Goal: Information Seeking & Learning: Find contact information

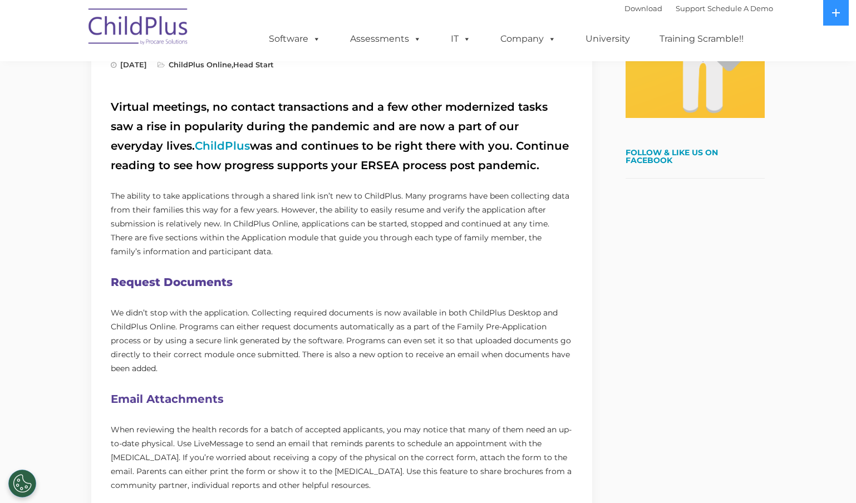
scroll to position [355, 0]
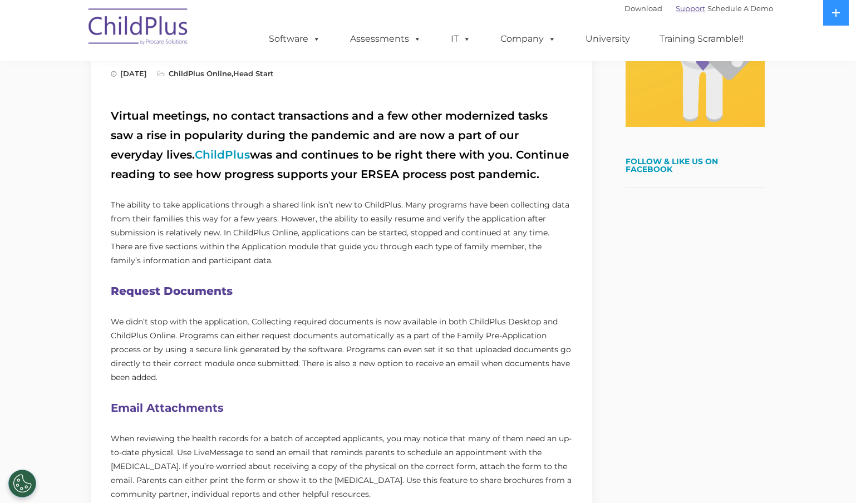
click at [676, 12] on link "Support" at bounding box center [691, 8] width 30 height 9
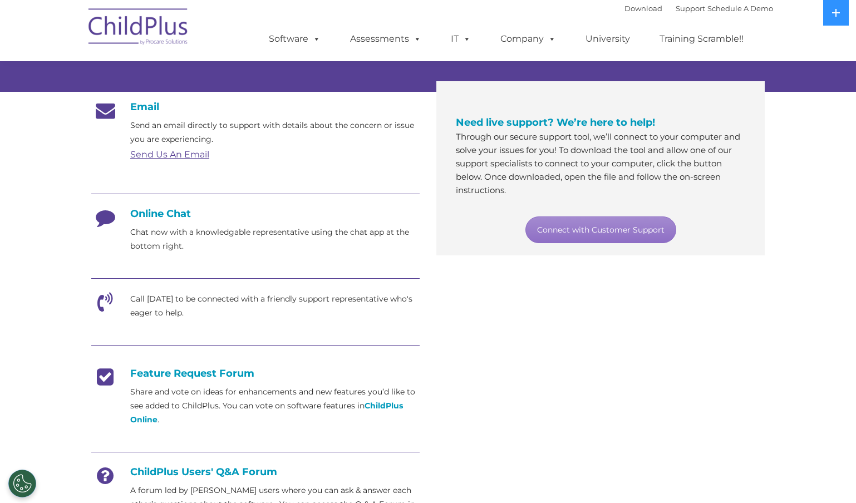
scroll to position [167, 0]
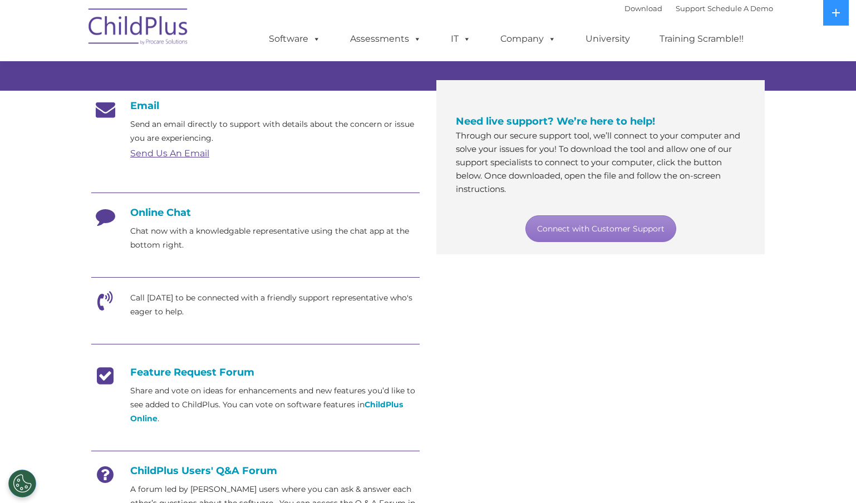
click at [163, 211] on h4 "Online Chat" at bounding box center [255, 213] width 329 height 12
click at [160, 241] on p "Chat now with a knowledgable representative using the chat app at the bottom ri…" at bounding box center [275, 238] width 290 height 28
click at [160, 242] on p "Chat now with a knowledgable representative using the chat app at the bottom ri…" at bounding box center [275, 238] width 290 height 28
click at [553, 232] on link "Connect with Customer Support" at bounding box center [601, 228] width 151 height 27
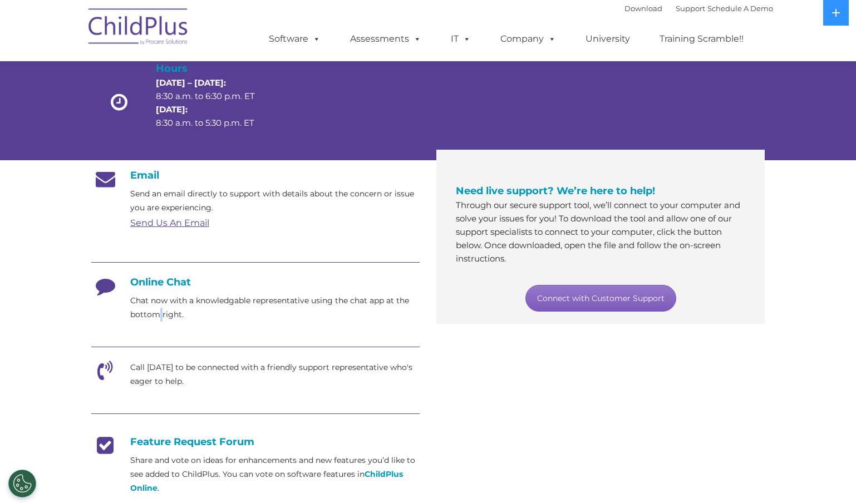
scroll to position [0, 0]
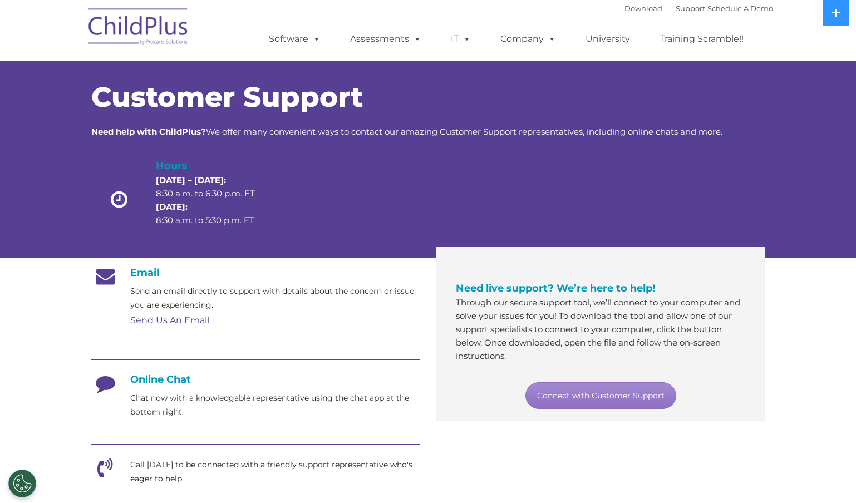
click at [678, 13] on div "Download Support | Schedule A Demo " at bounding box center [699, 8] width 149 height 17
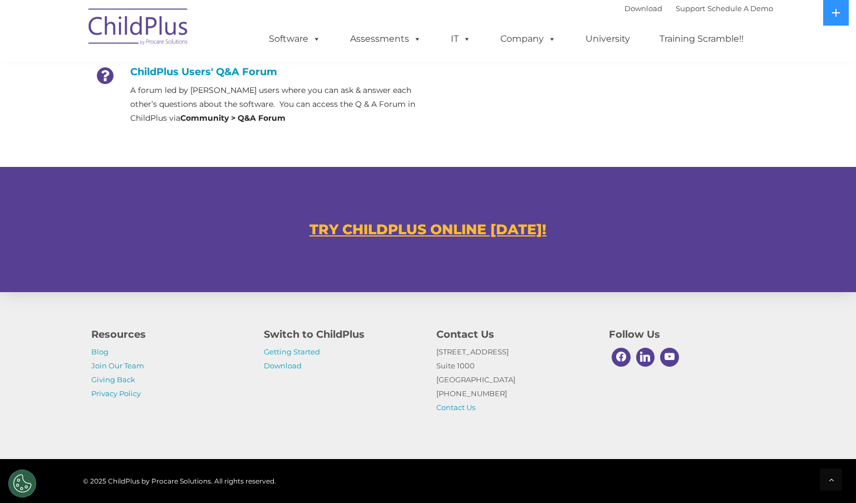
scroll to position [593, 0]
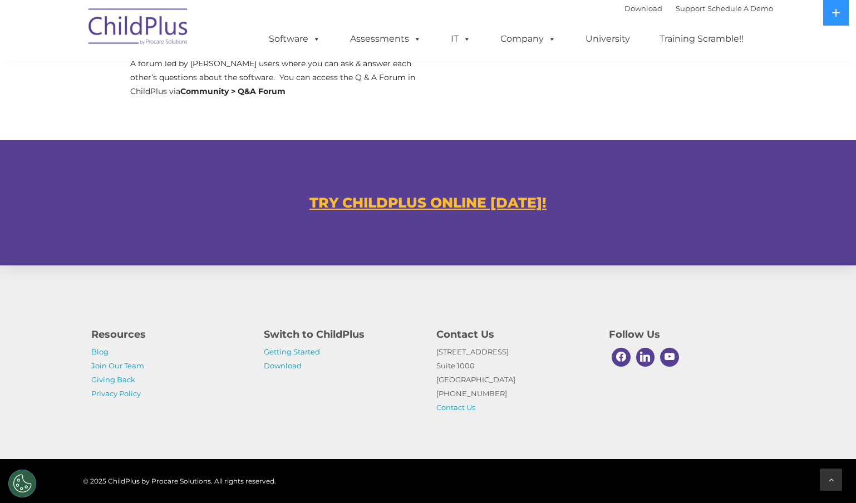
click at [834, 482] on icon at bounding box center [831, 480] width 5 height 8
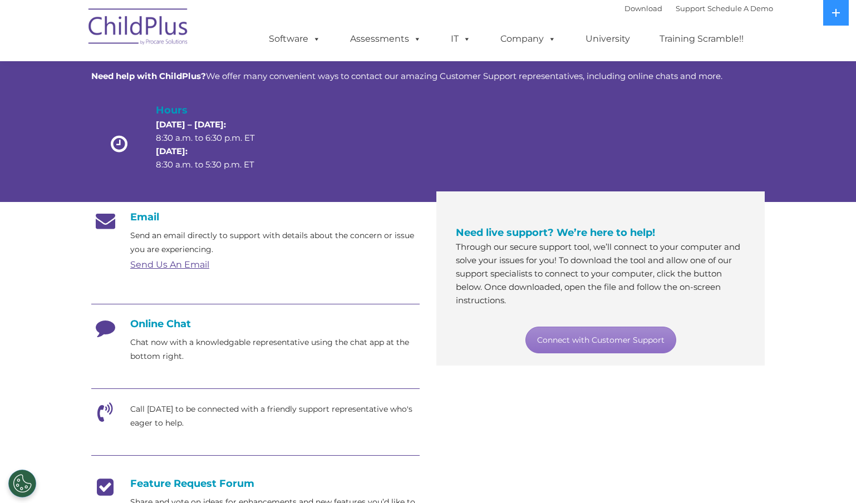
scroll to position [0, 0]
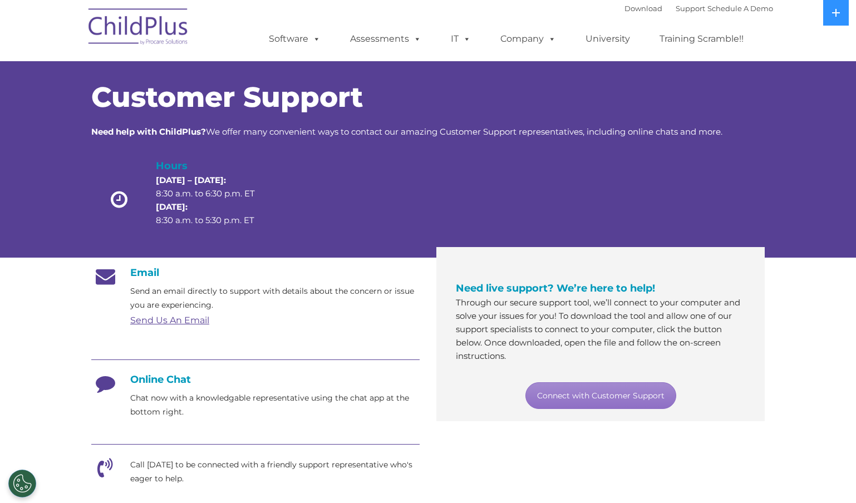
click at [23, 8] on nav "Download Support | Schedule A Demo  MENU MENU Software ChildPlus: The original…" at bounding box center [428, 30] width 856 height 61
